Goal: Transaction & Acquisition: Book appointment/travel/reservation

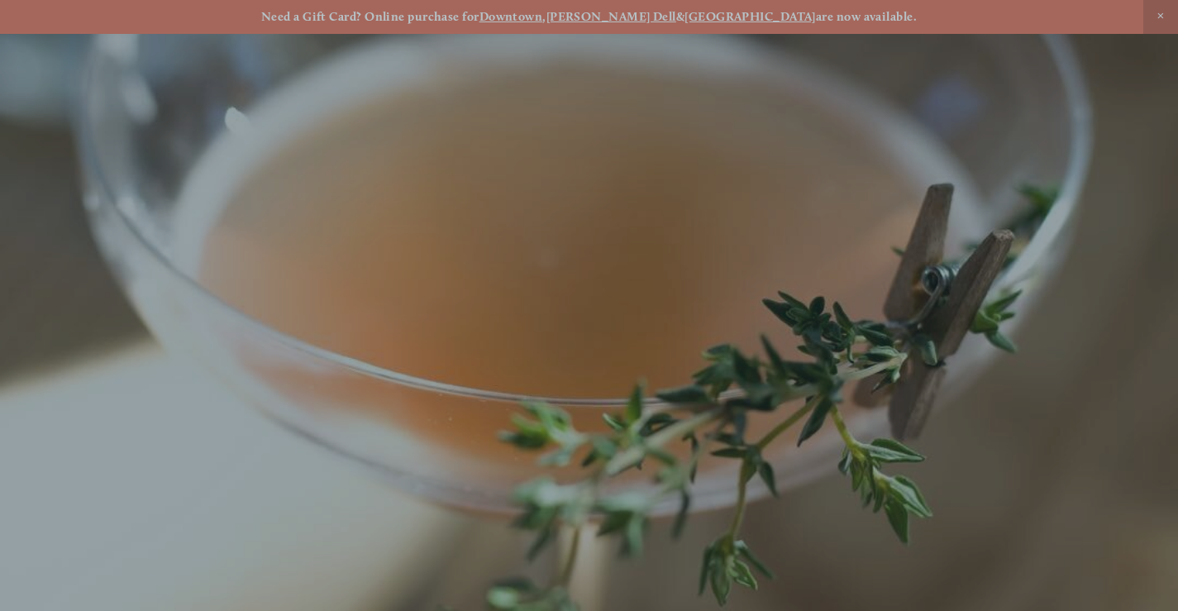
scroll to position [35, 0]
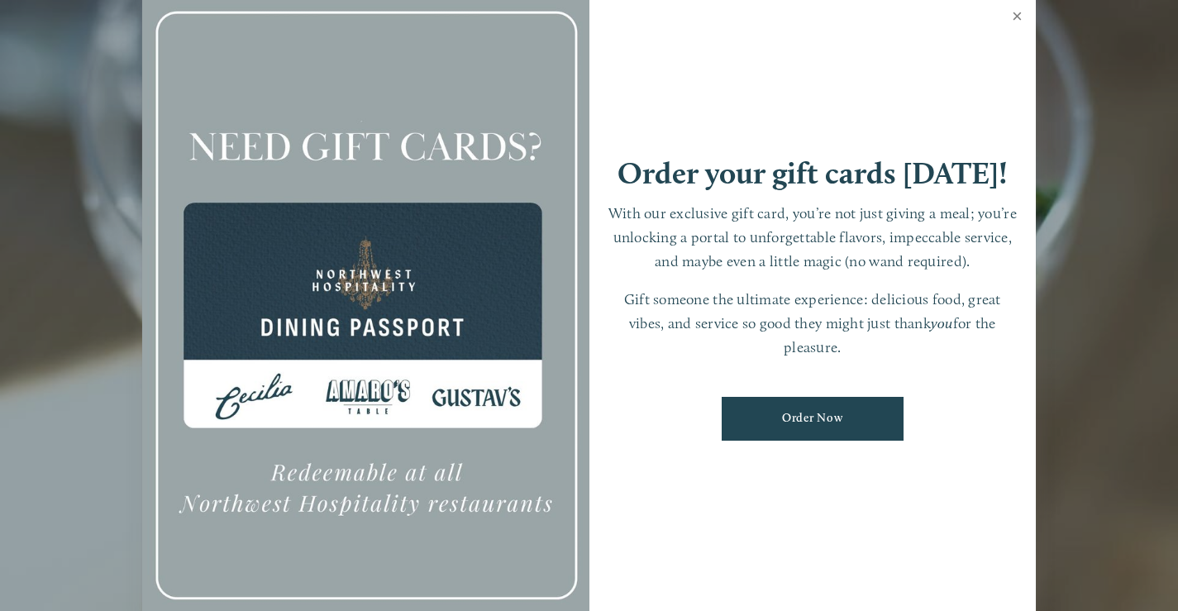
click at [1013, 15] on link "Close" at bounding box center [1017, 18] width 32 height 46
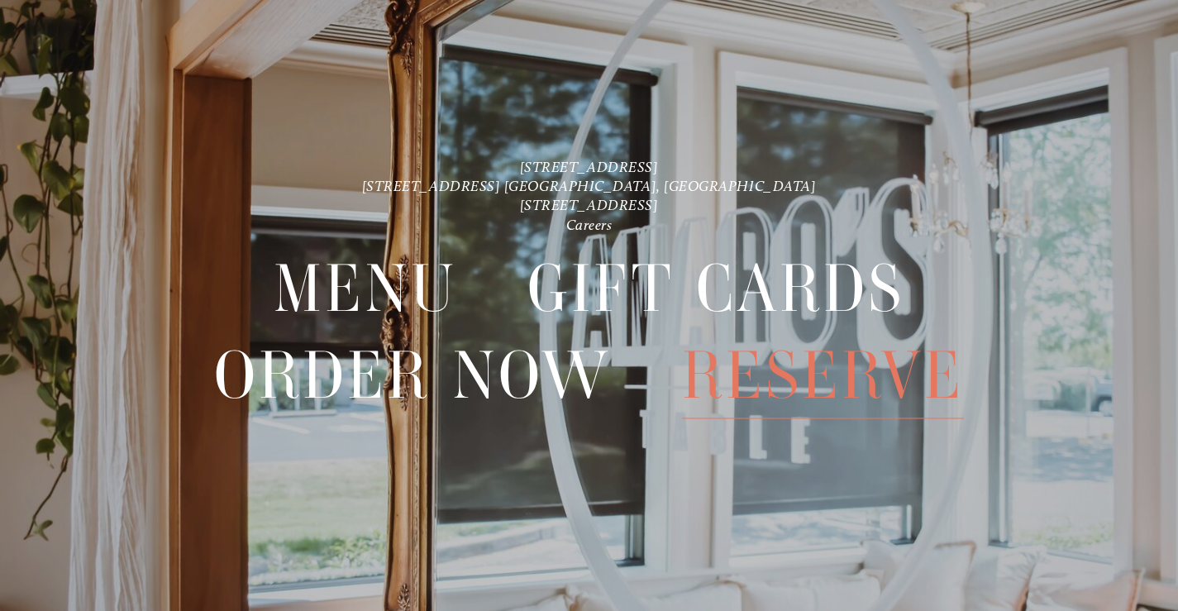
click at [816, 373] on span "Reserve" at bounding box center [823, 375] width 282 height 85
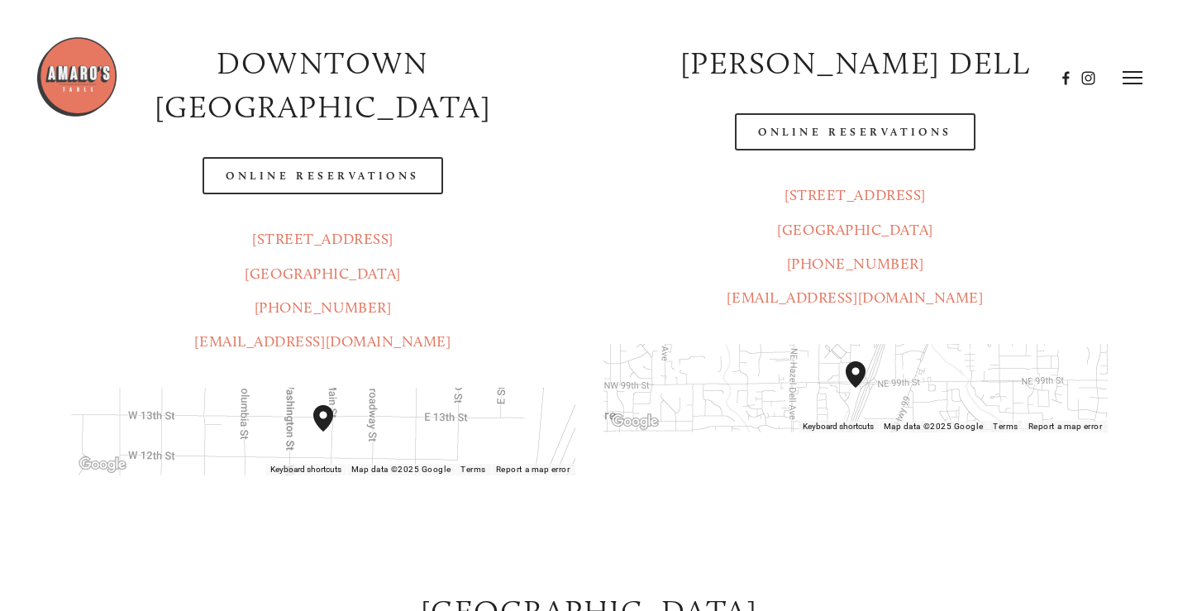
scroll to position [83, 0]
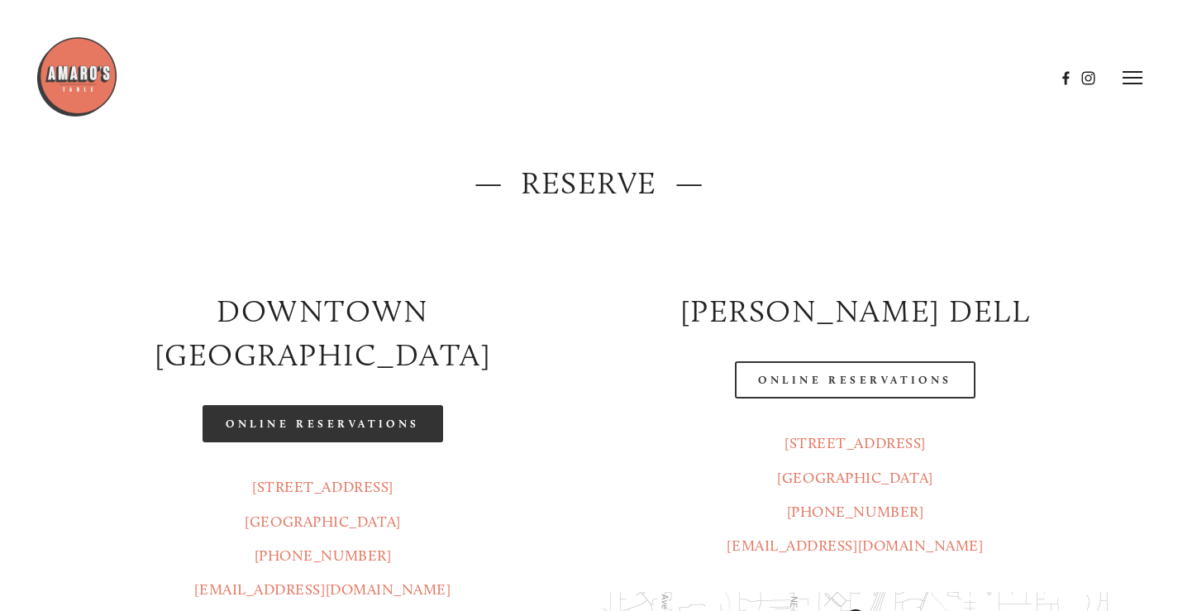
click at [312, 405] on link "Online Reservations" at bounding box center [323, 423] width 240 height 37
